Goal: Information Seeking & Learning: Understand process/instructions

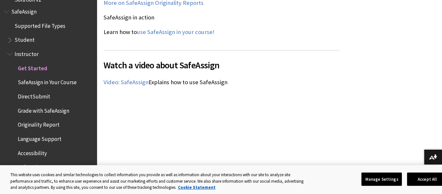
scroll to position [866, 0]
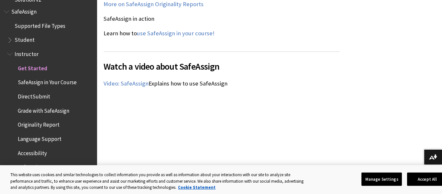
click at [19, 42] on span "Student" at bounding box center [25, 39] width 20 height 9
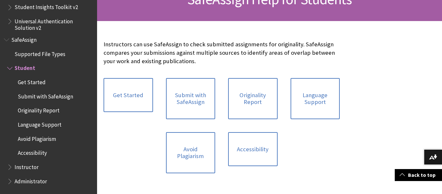
scroll to position [118, 0]
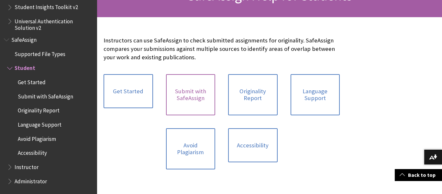
click at [195, 95] on link "Submit with SafeAssign" at bounding box center [191, 94] width 50 height 41
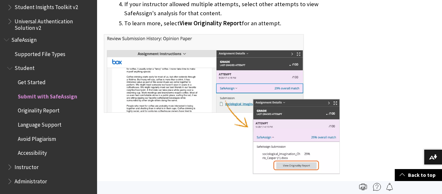
scroll to position [571, 0]
